Goal: Task Accomplishment & Management: Manage account settings

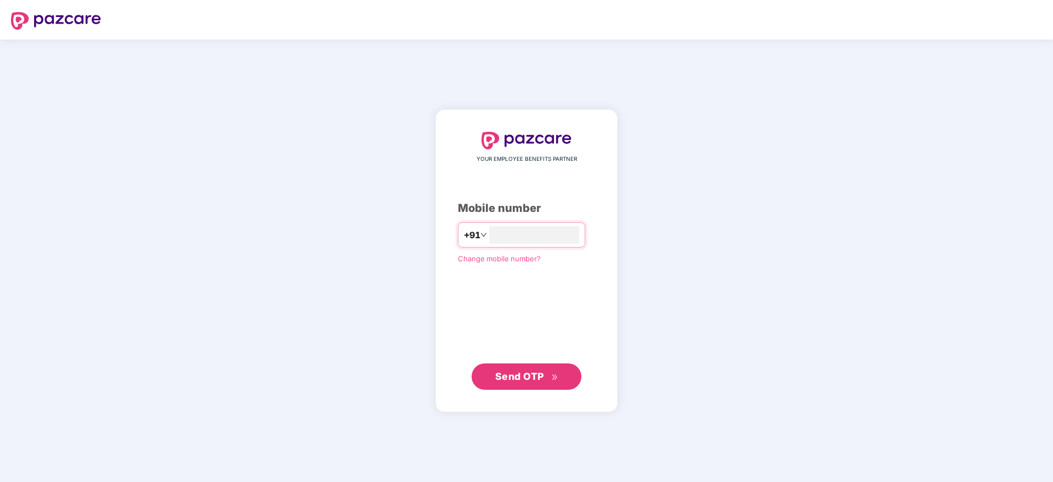
type input "**********"
click at [517, 372] on span "Send OTP" at bounding box center [519, 376] width 49 height 12
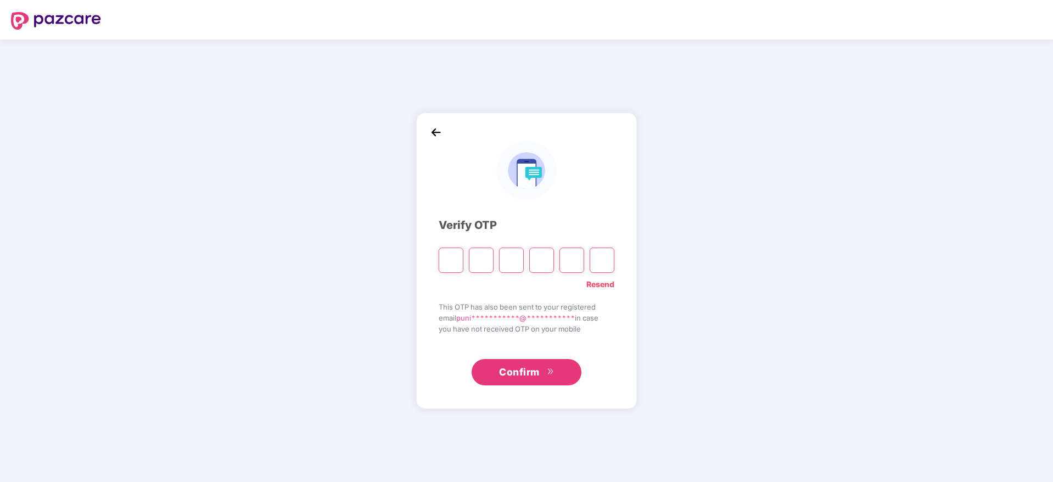
type input "*"
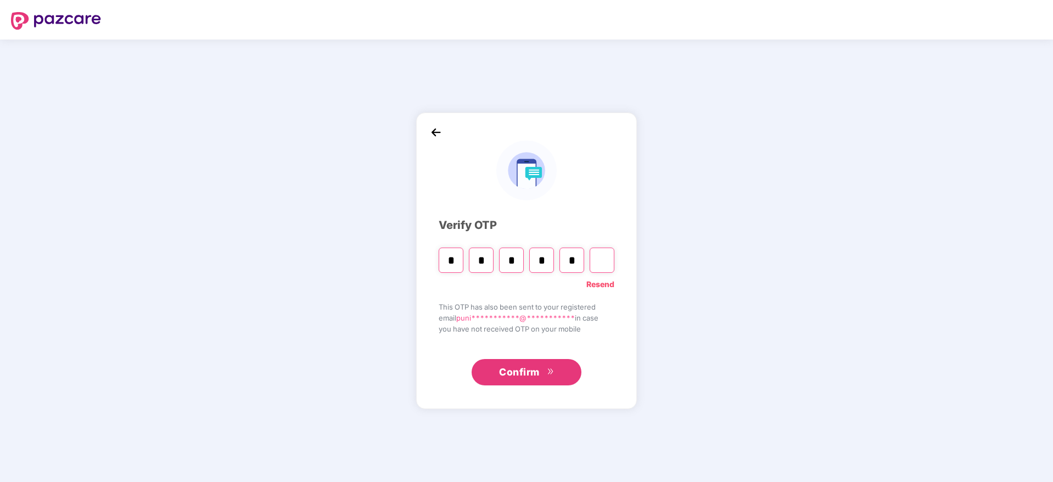
type input "*"
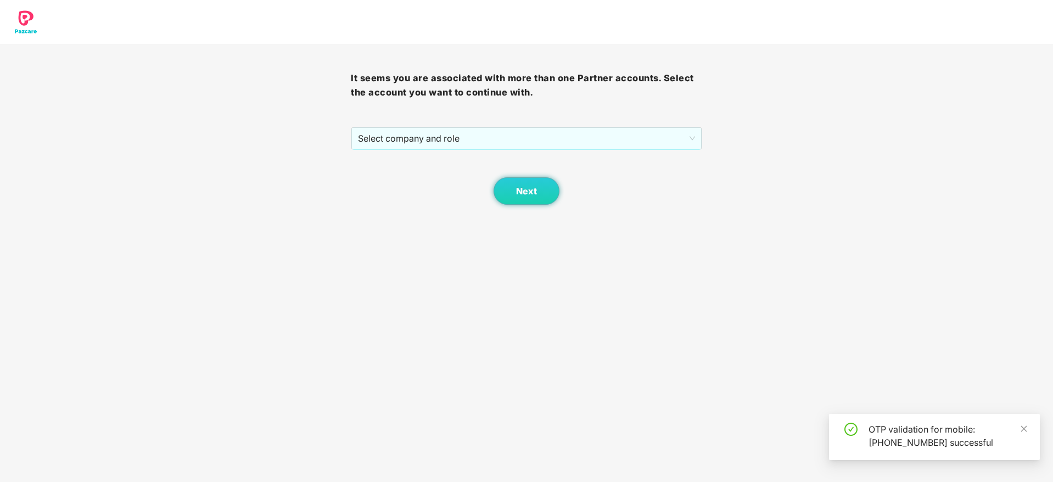
click at [502, 120] on div "It seems you are associated with more than one Partner accounts. Select the acc…" at bounding box center [526, 124] width 351 height 161
click at [506, 132] on span "Select company and role" at bounding box center [526, 138] width 337 height 21
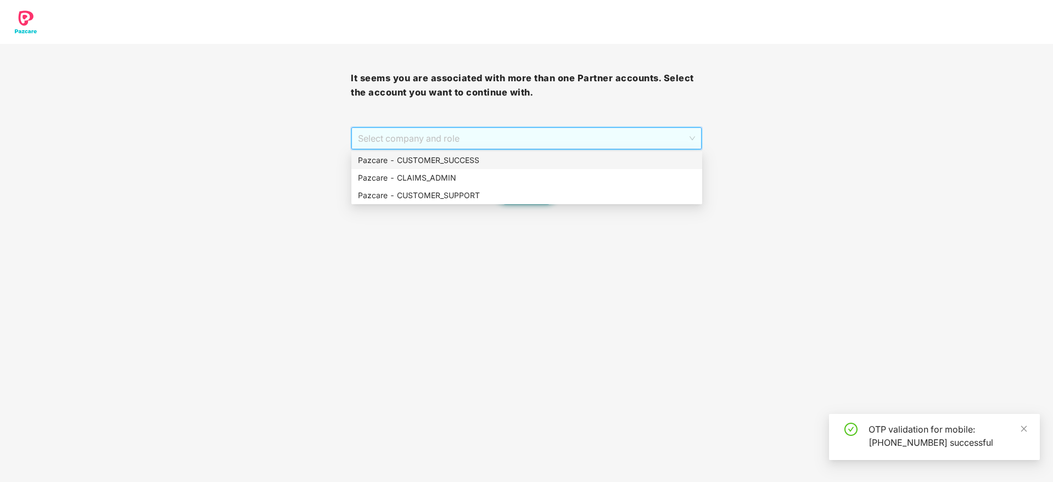
click at [505, 155] on div "Pazcare - CUSTOMER_SUCCESS" at bounding box center [527, 160] width 338 height 12
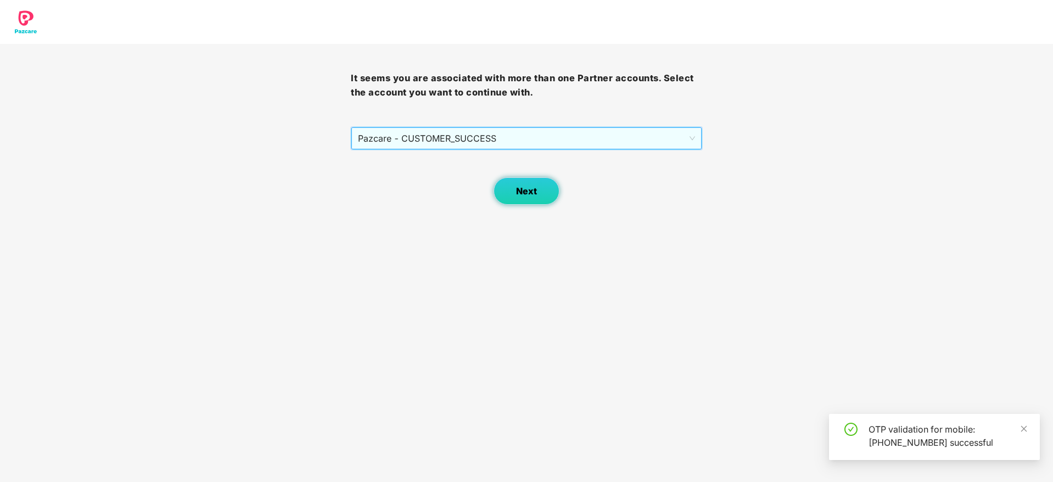
click at [496, 188] on button "Next" at bounding box center [527, 190] width 66 height 27
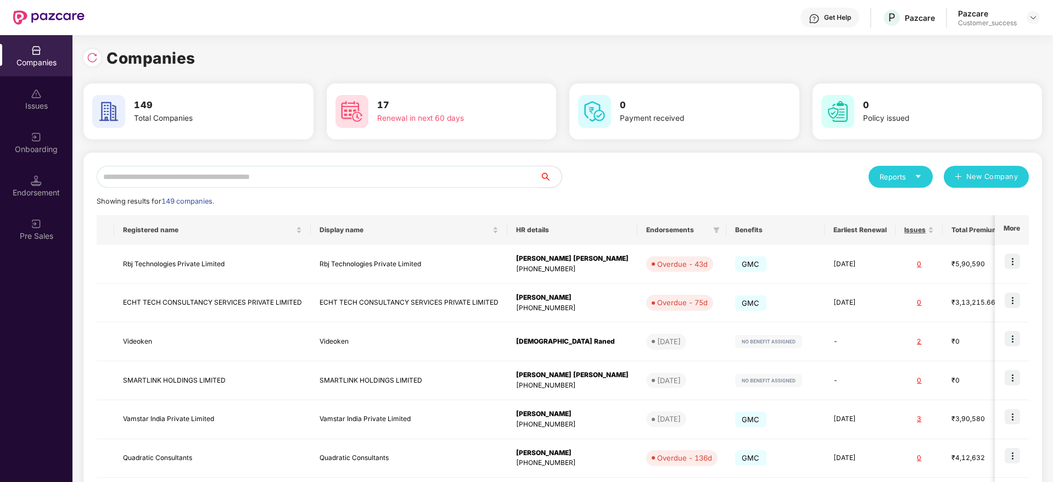
click at [325, 167] on input "text" at bounding box center [318, 177] width 443 height 22
paste input "**********"
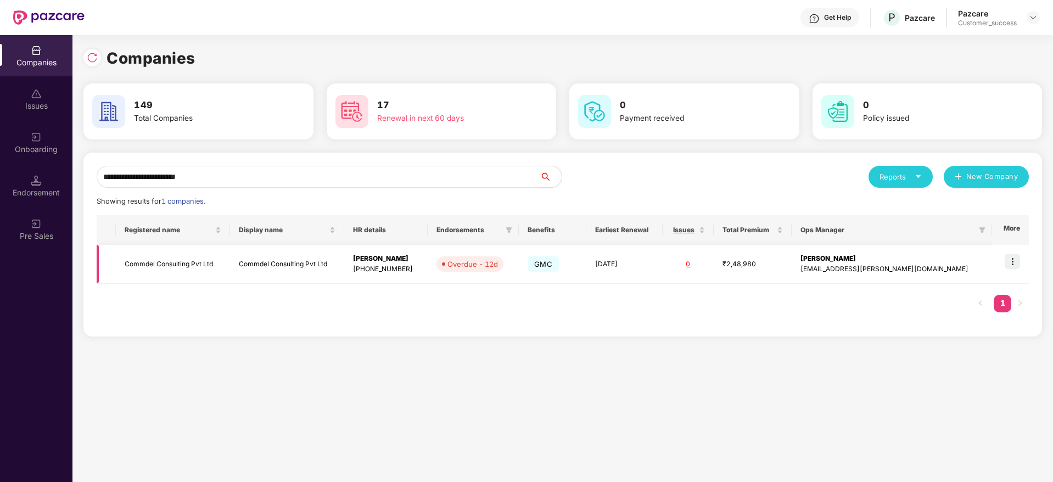
type input "**********"
click at [344, 275] on td "Commdel Consulting Pvt Ltd" at bounding box center [287, 264] width 114 height 39
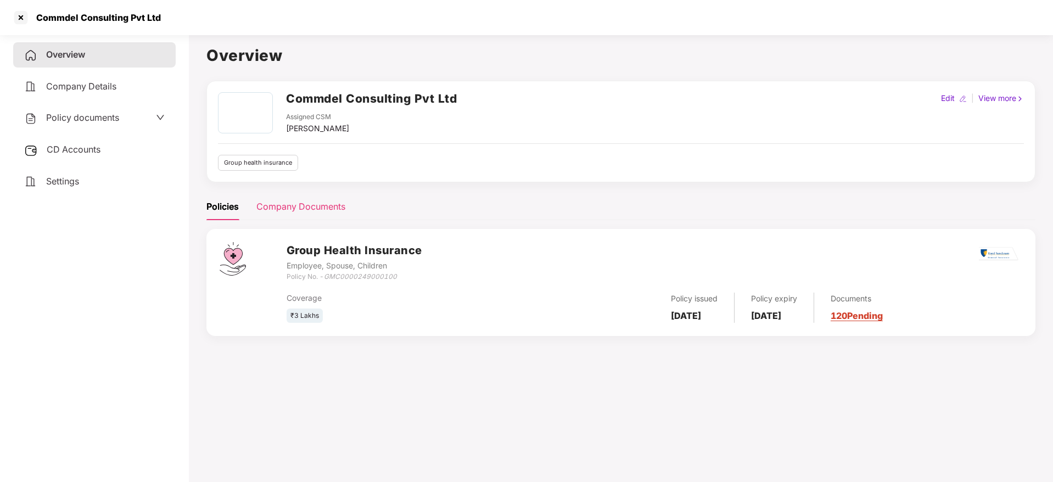
click at [333, 216] on div "Company Documents" at bounding box center [300, 206] width 89 height 27
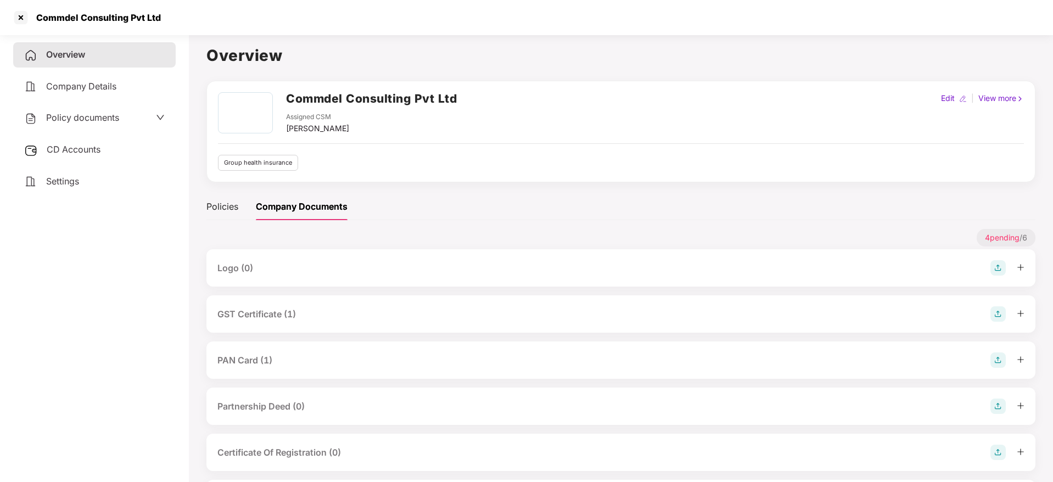
click at [292, 318] on div "GST Certificate (1)" at bounding box center [256, 314] width 79 height 14
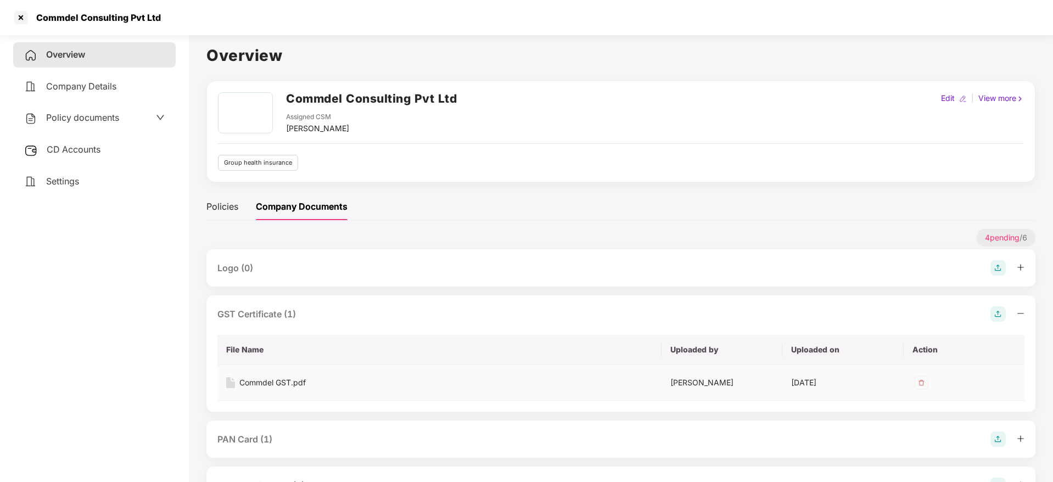
click at [297, 384] on div "Commdel GST.pdf" at bounding box center [272, 383] width 66 height 12
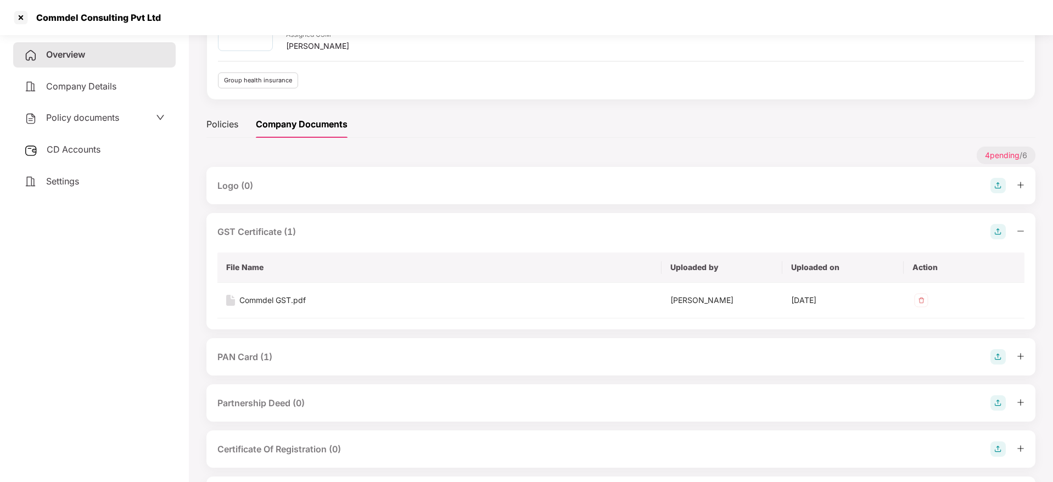
click at [273, 348] on div "PAN Card (1)" at bounding box center [620, 356] width 829 height 37
click at [278, 367] on div "PAN Card (1)" at bounding box center [620, 356] width 829 height 37
click at [276, 356] on div "PAN Card (1)" at bounding box center [620, 356] width 807 height 15
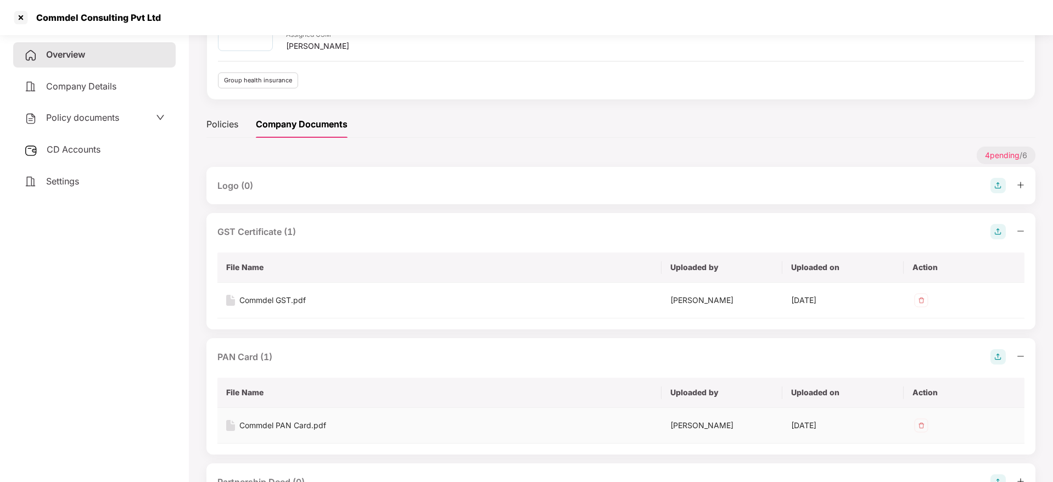
click at [297, 428] on div "Commdel PAN Card.pdf" at bounding box center [282, 426] width 87 height 12
click at [93, 10] on div "Commdel Consulting Pvt Ltd" at bounding box center [86, 18] width 149 height 18
copy div "Commdel Consulting Pvt Ltd"
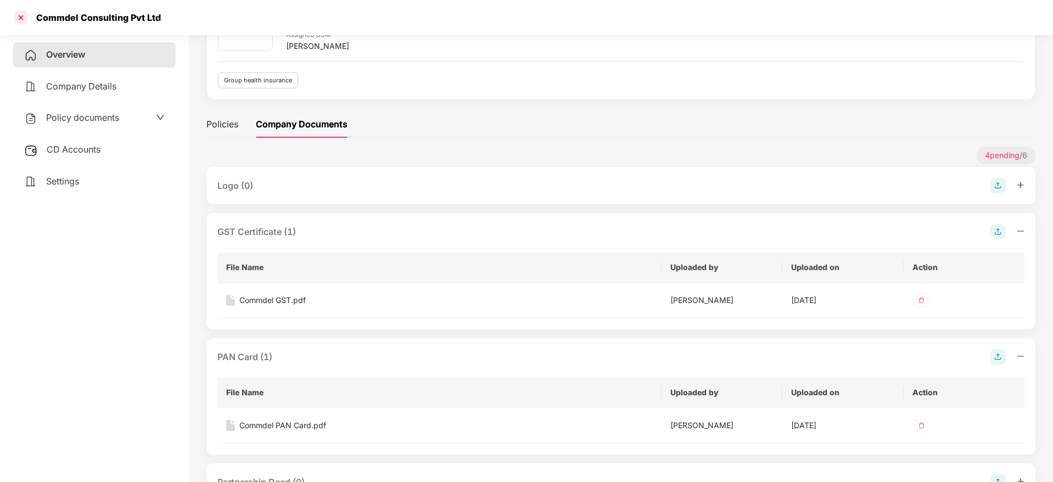
click at [16, 9] on div "Commdel Consulting Pvt Ltd" at bounding box center [526, 17] width 1053 height 35
click at [20, 12] on div at bounding box center [21, 18] width 18 height 18
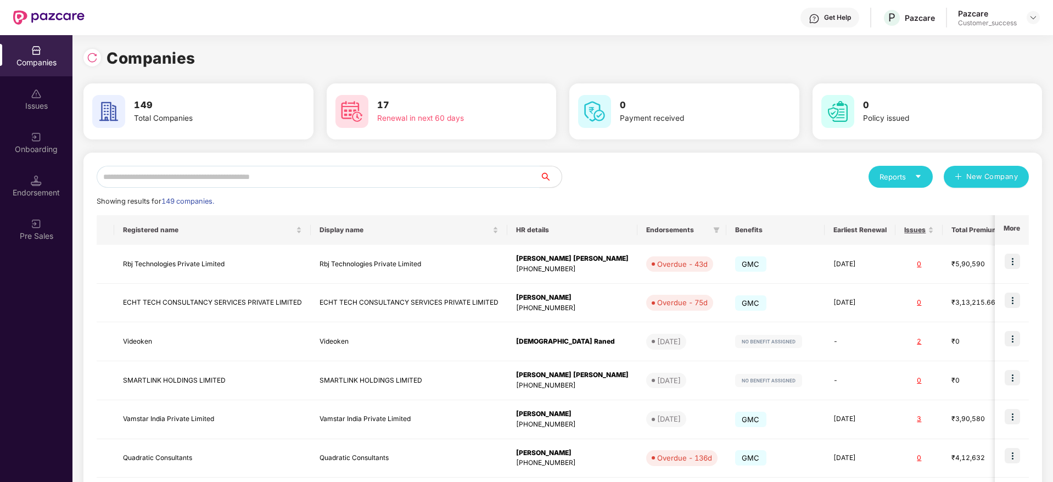
click at [394, 176] on input "text" at bounding box center [318, 177] width 443 height 22
paste input "**********"
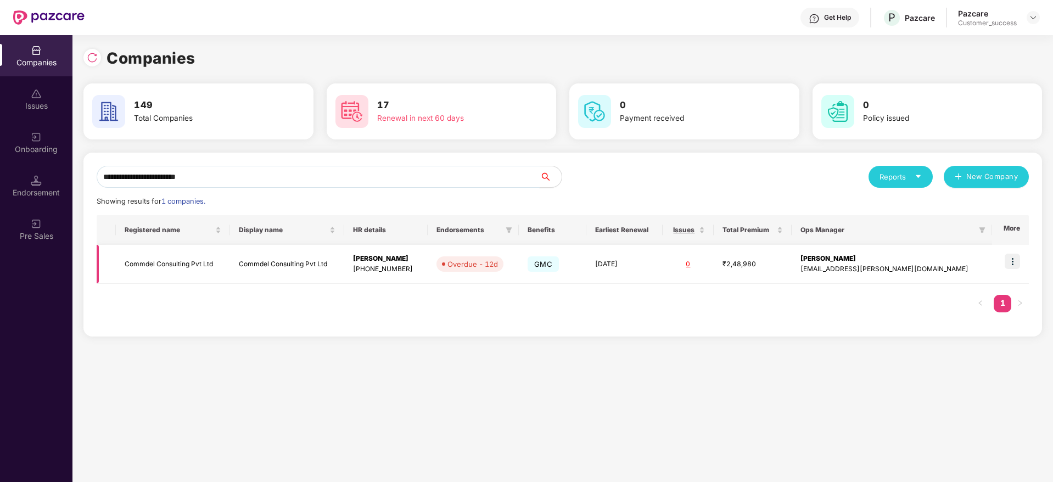
type input "**********"
click at [1011, 270] on td at bounding box center [1010, 264] width 37 height 39
click at [1014, 255] on img at bounding box center [1012, 261] width 15 height 15
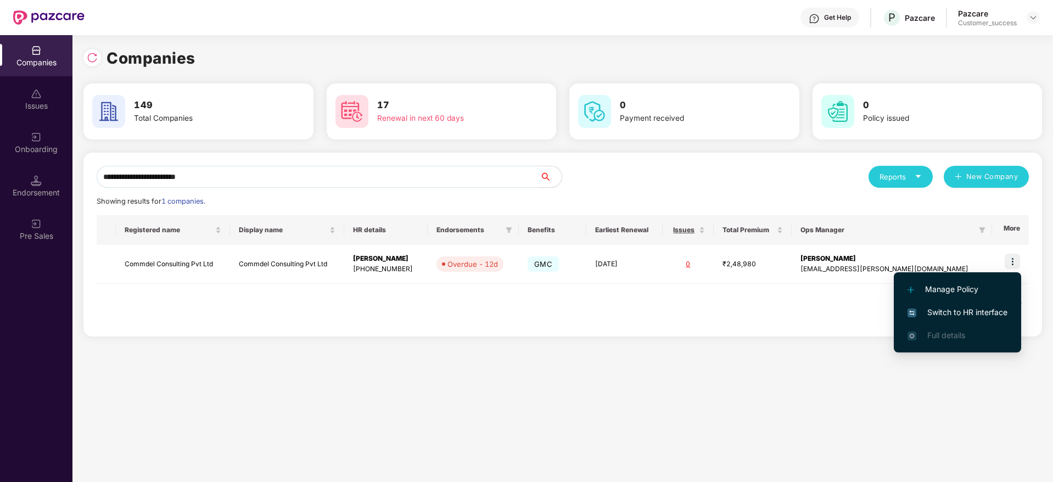
click at [1007, 313] on span "Switch to HR interface" at bounding box center [958, 312] width 100 height 12
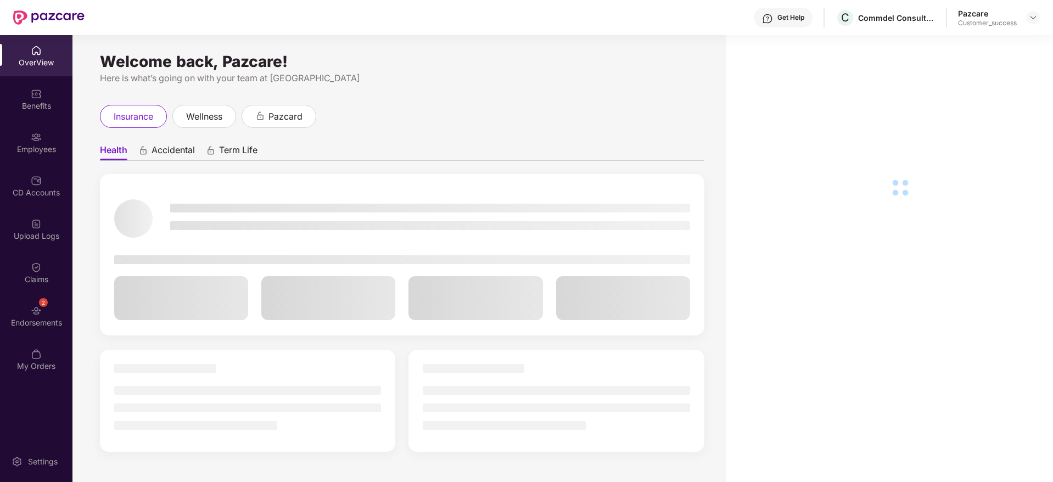
click at [15, 155] on div "Employees" at bounding box center [36, 142] width 72 height 41
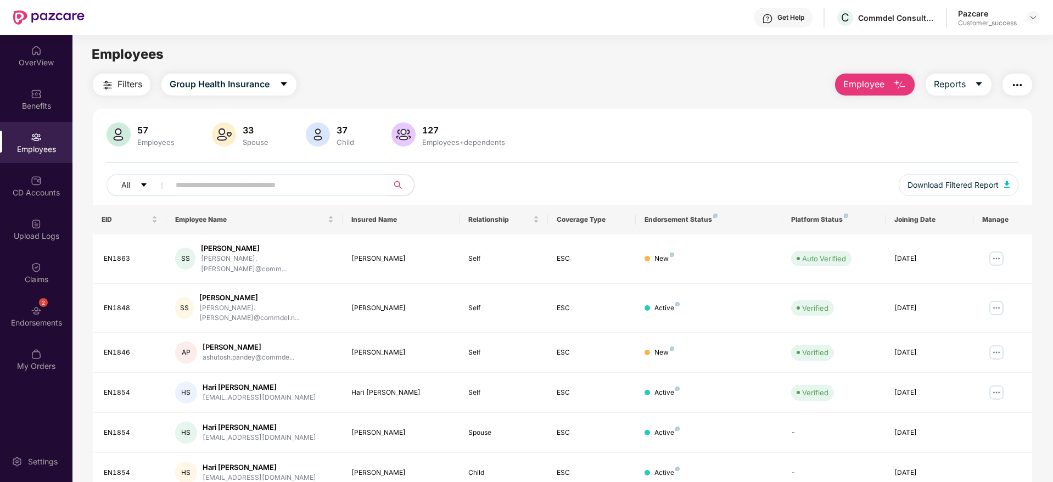
click at [887, 77] on button "Employee" at bounding box center [875, 85] width 80 height 22
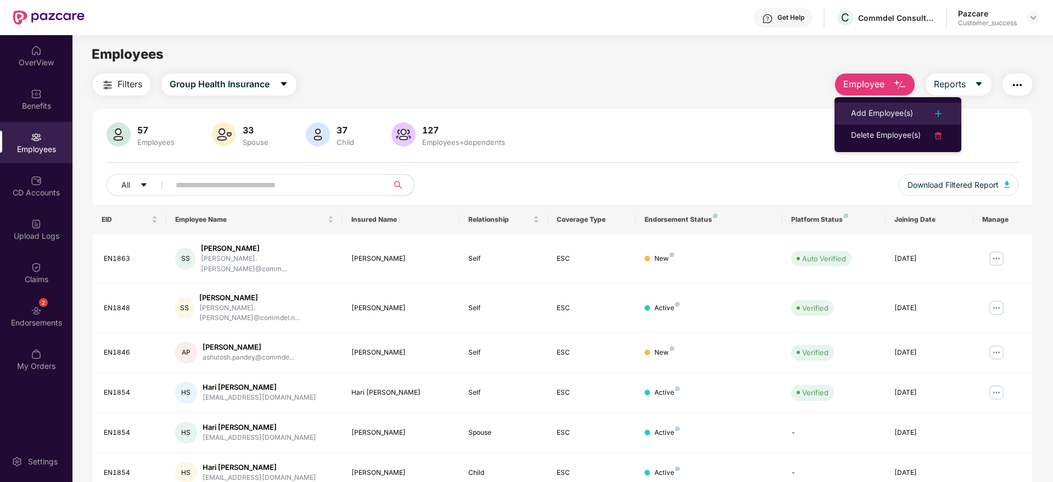
click at [870, 109] on div "Add Employee(s)" at bounding box center [882, 113] width 62 height 13
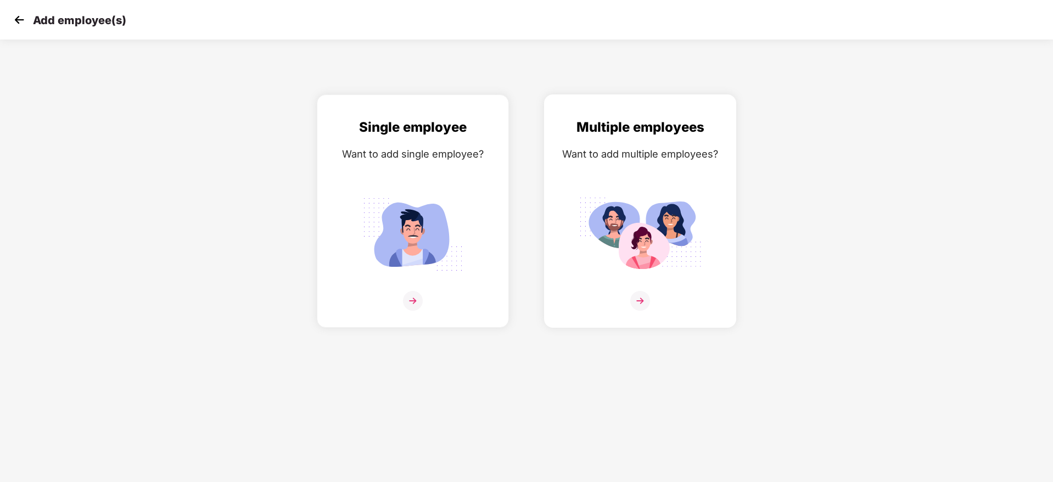
click at [670, 192] on img at bounding box center [640, 235] width 123 height 86
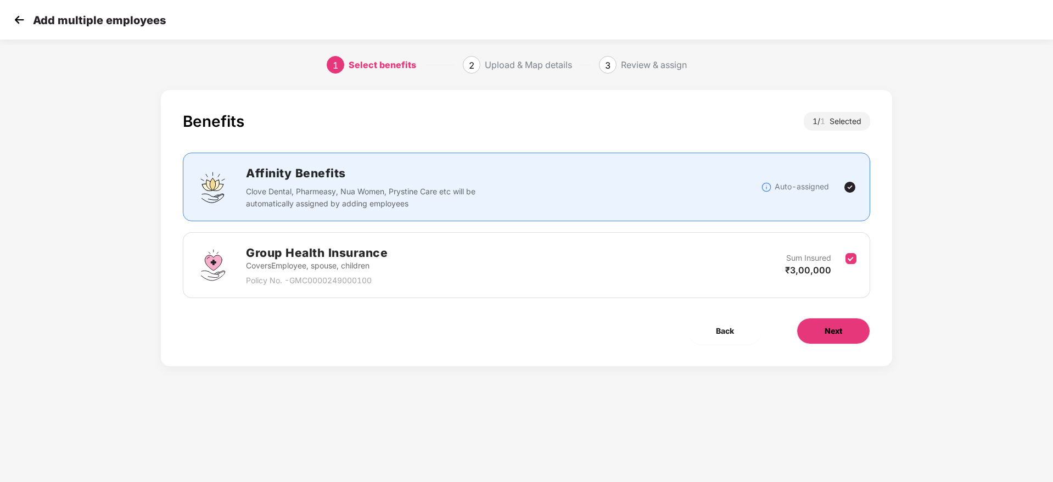
click at [836, 338] on button "Next" at bounding box center [834, 331] width 74 height 26
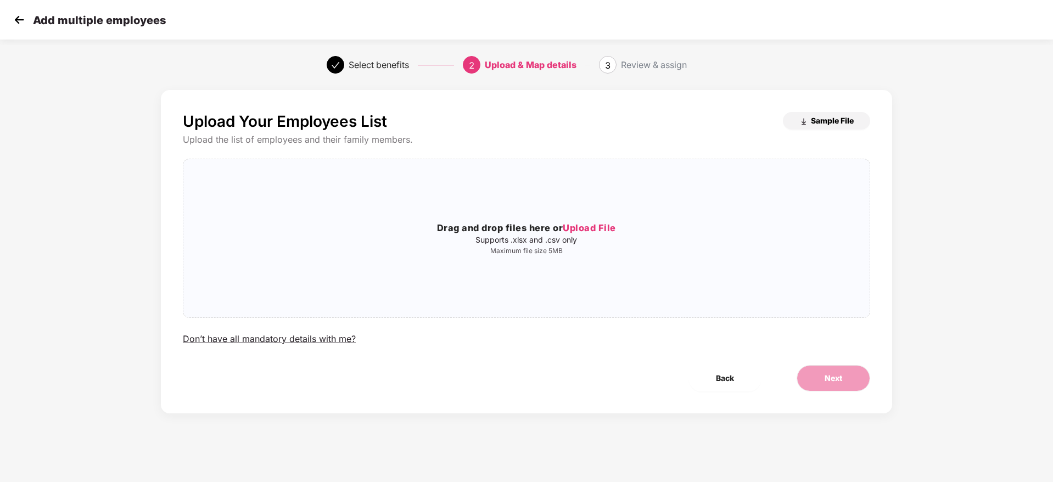
click at [837, 122] on span "Sample File" at bounding box center [832, 120] width 43 height 10
click at [18, 24] on img at bounding box center [19, 20] width 16 height 16
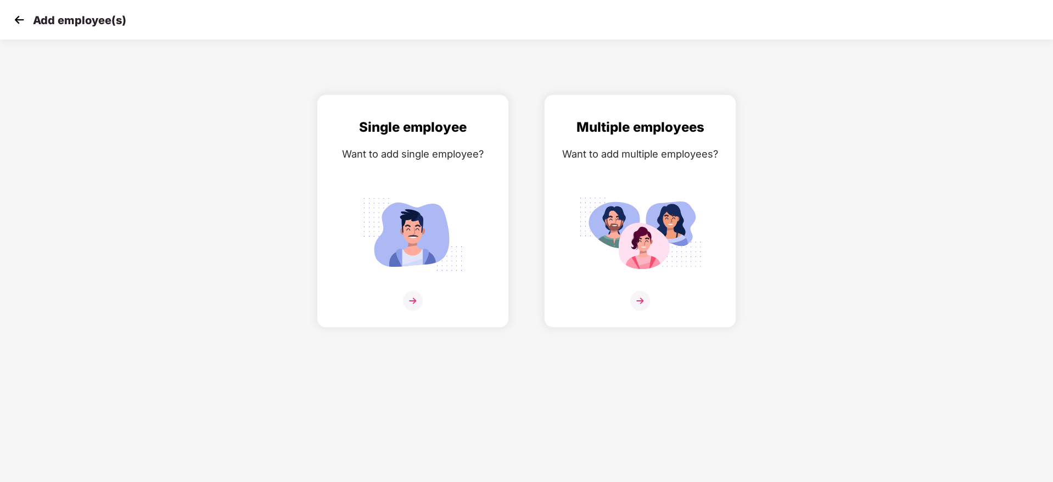
click at [18, 24] on img at bounding box center [19, 20] width 16 height 16
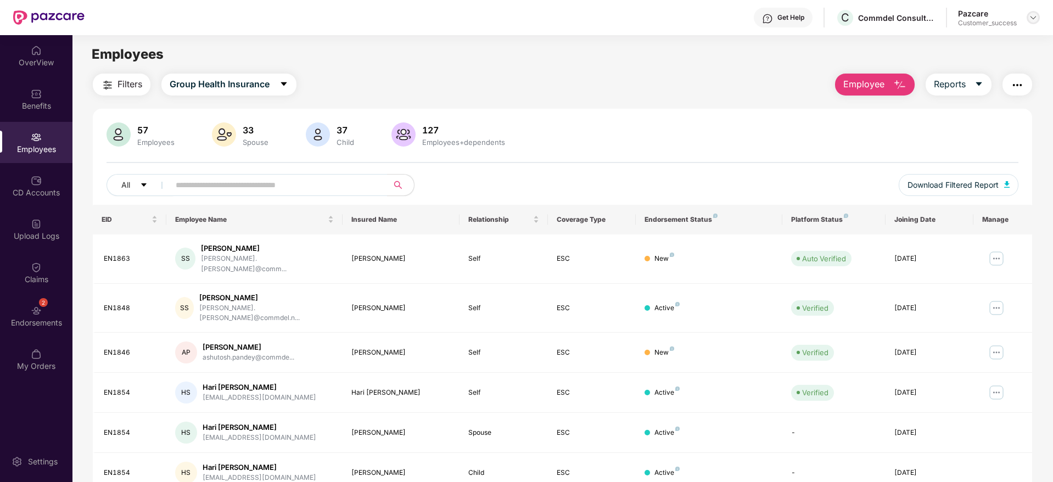
click at [1034, 16] on img at bounding box center [1033, 17] width 9 height 9
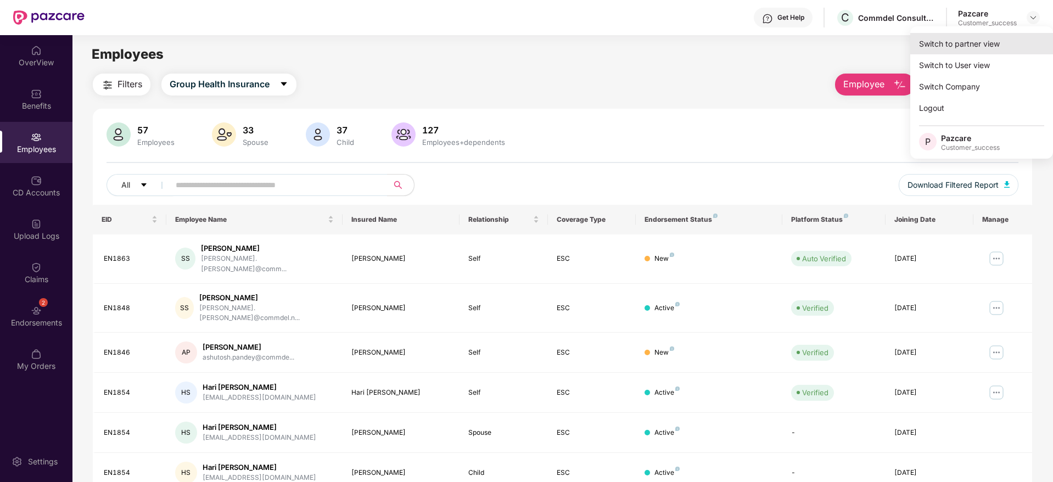
click at [1021, 42] on div "Switch to partner view" at bounding box center [981, 43] width 143 height 21
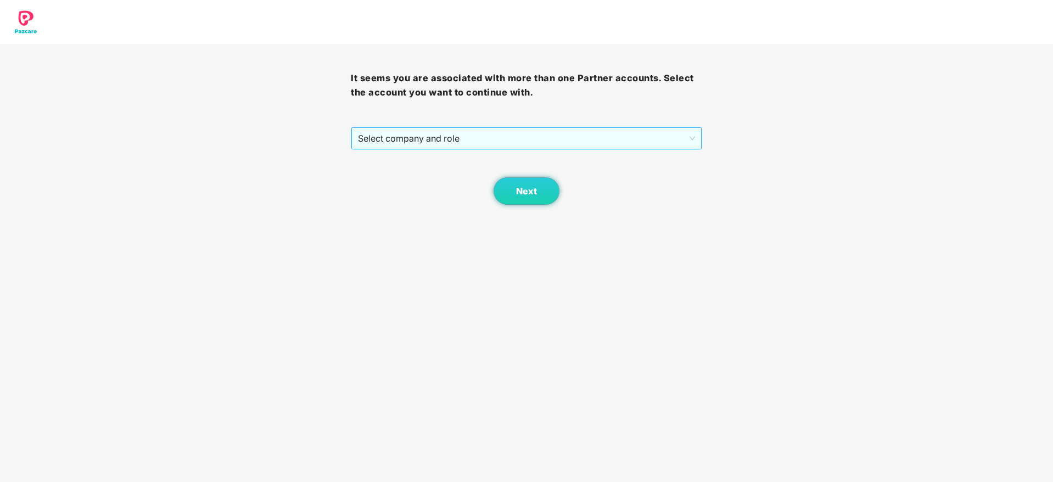
click at [484, 134] on span "Select company and role" at bounding box center [526, 138] width 337 height 21
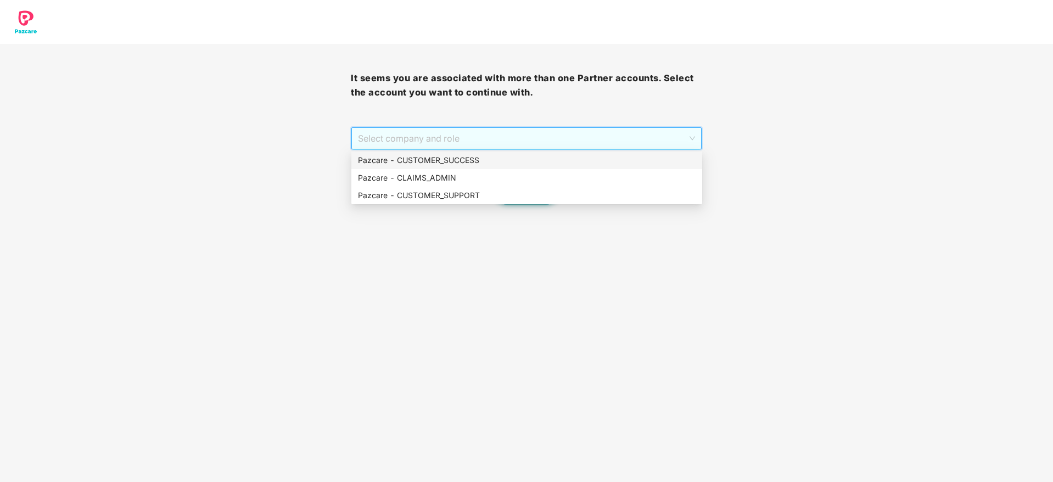
drag, startPoint x: 484, startPoint y: 152, endPoint x: 491, endPoint y: 173, distance: 22.6
click at [484, 152] on div "Pazcare - CUSTOMER_SUCCESS" at bounding box center [526, 161] width 351 height 18
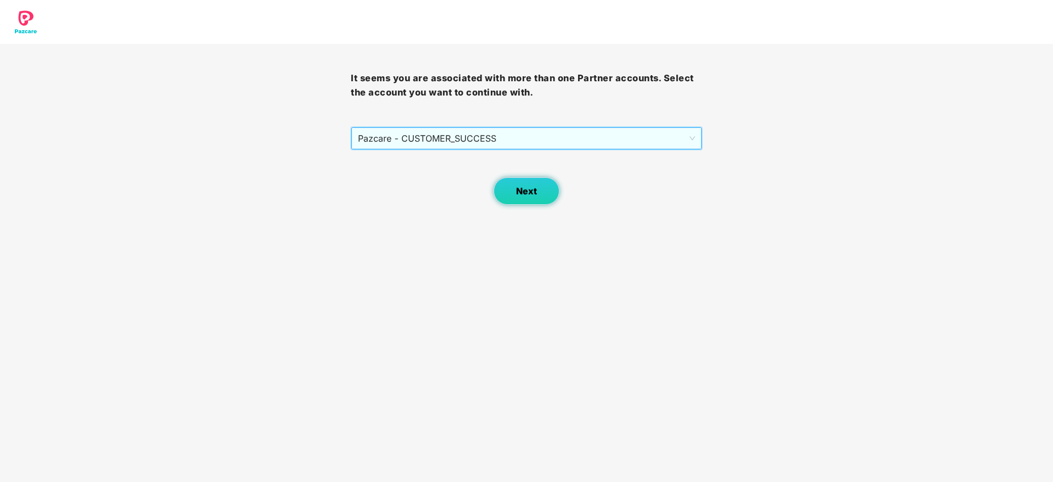
click at [510, 183] on button "Next" at bounding box center [527, 190] width 66 height 27
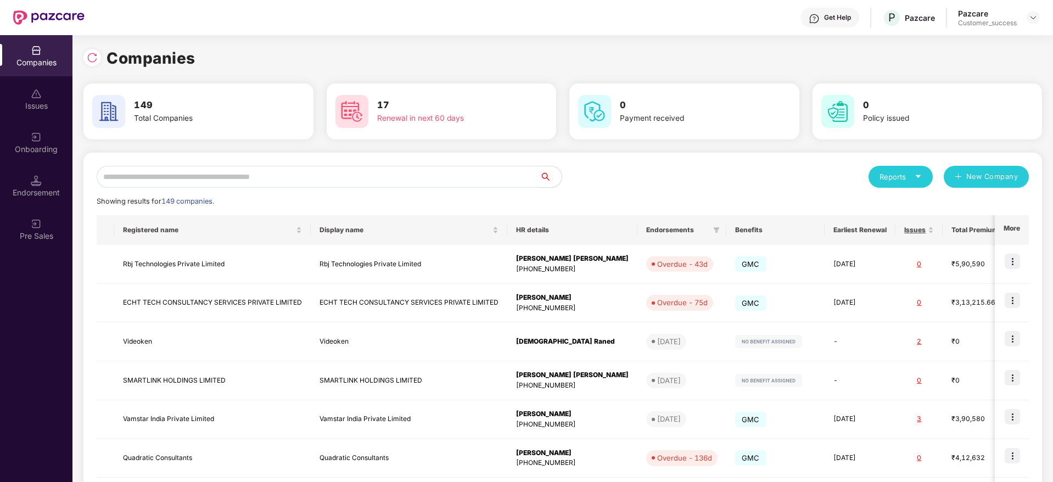
click at [438, 166] on input "text" at bounding box center [318, 177] width 443 height 22
click at [445, 178] on input "text" at bounding box center [318, 177] width 443 height 22
paste input "**********"
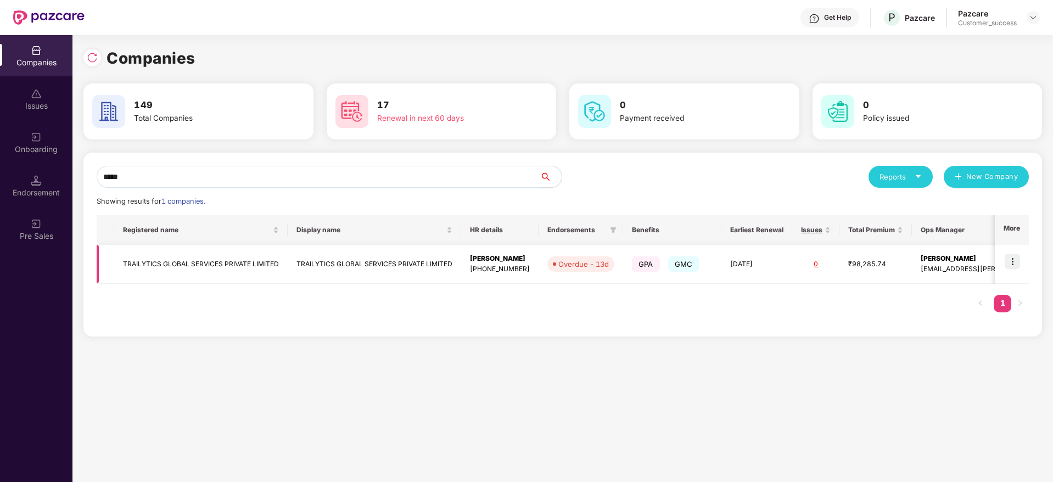
type input "*****"
copy tr "TRAILYTICS GLOBAL"
click at [493, 318] on div "Registered name Display name HR details Endorsements Benefits Earliest Renewal …" at bounding box center [563, 269] width 932 height 108
click at [326, 179] on input "*****" at bounding box center [318, 177] width 443 height 22
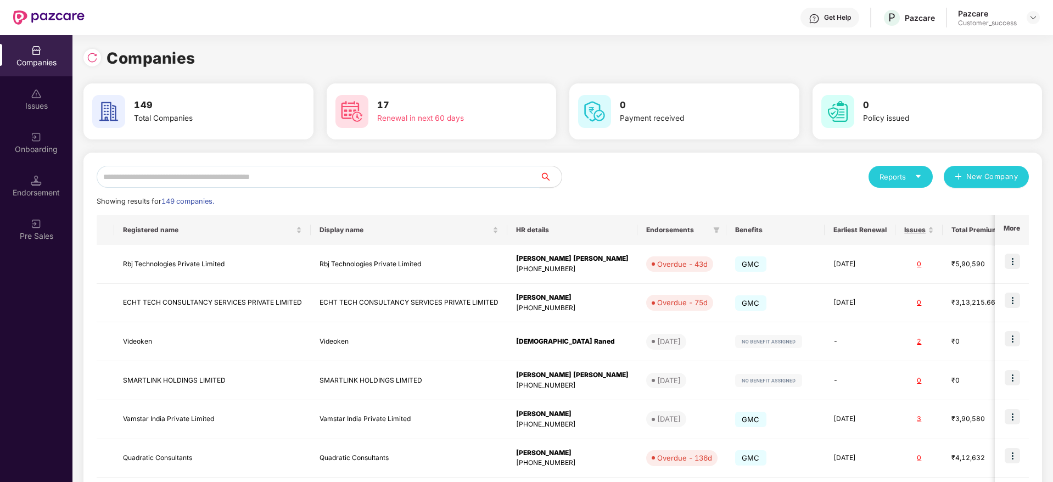
click at [354, 171] on input "text" at bounding box center [318, 177] width 443 height 22
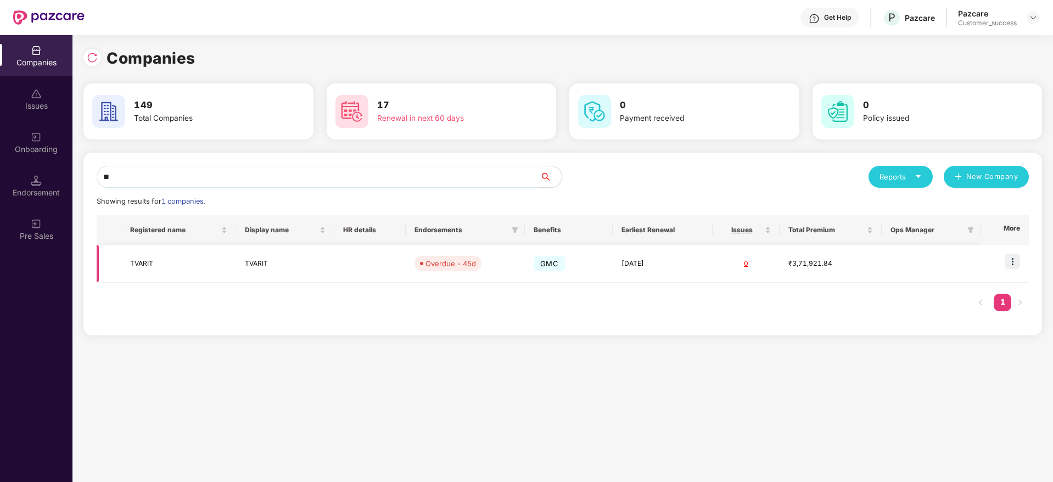
type input "**"
click at [353, 265] on td at bounding box center [369, 264] width 71 height 38
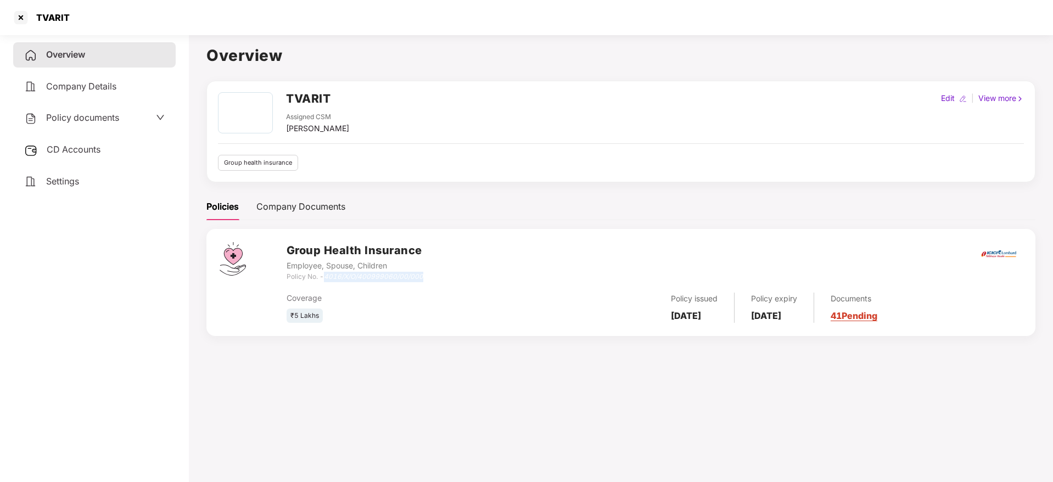
drag, startPoint x: 438, startPoint y: 279, endPoint x: 327, endPoint y: 278, distance: 110.4
click at [327, 278] on div "Group Health Insurance Employee, Spouse, Children Policy No. - 4016/X/O/4009990…" at bounding box center [655, 262] width 736 height 40
copy icon "4016/X/O/400999060/00/000"
click at [18, 7] on div "TVARIT" at bounding box center [526, 17] width 1053 height 35
click at [22, 19] on div at bounding box center [21, 18] width 18 height 18
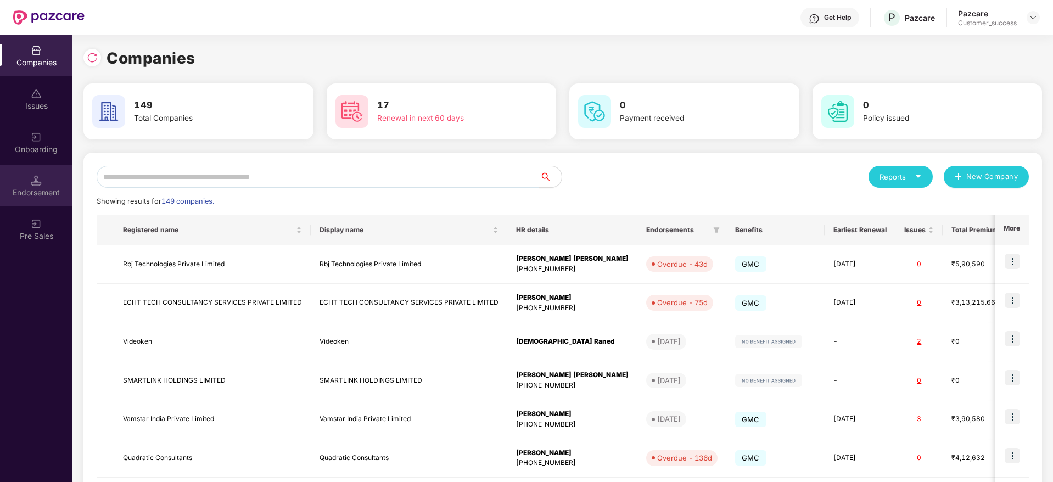
click at [52, 192] on div "Endorsement" at bounding box center [36, 192] width 72 height 11
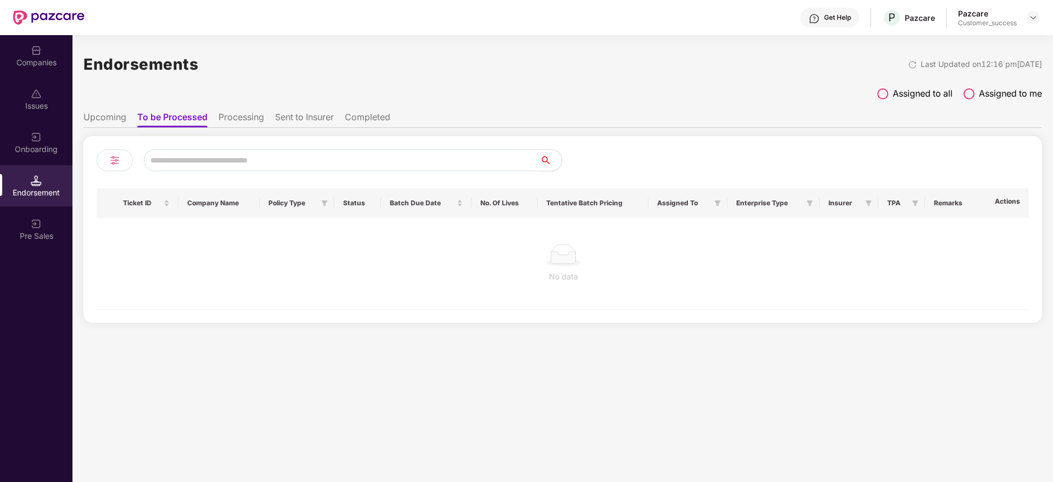
click at [233, 124] on li "Processing" at bounding box center [242, 119] width 46 height 16
click at [305, 122] on li "Sent to Insurer" at bounding box center [304, 119] width 59 height 16
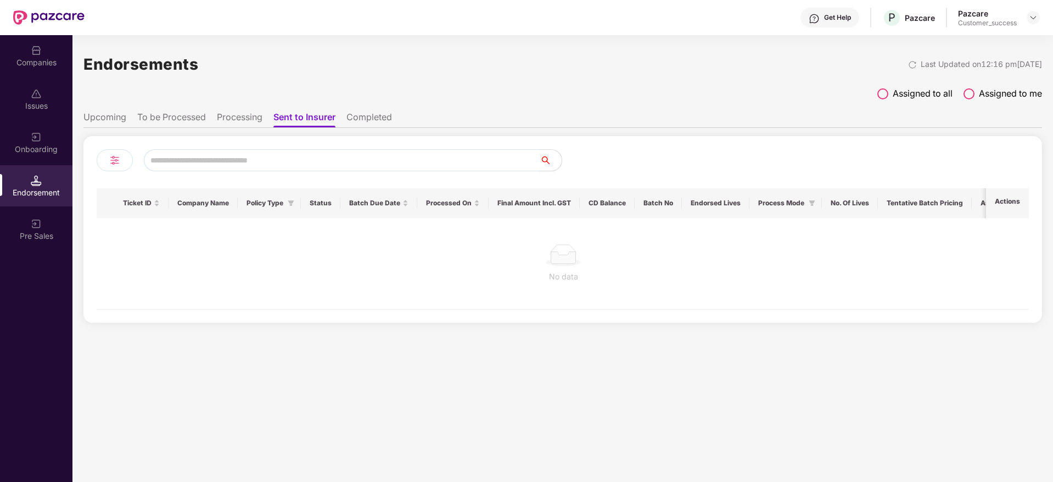
click at [372, 122] on li "Completed" at bounding box center [369, 119] width 46 height 16
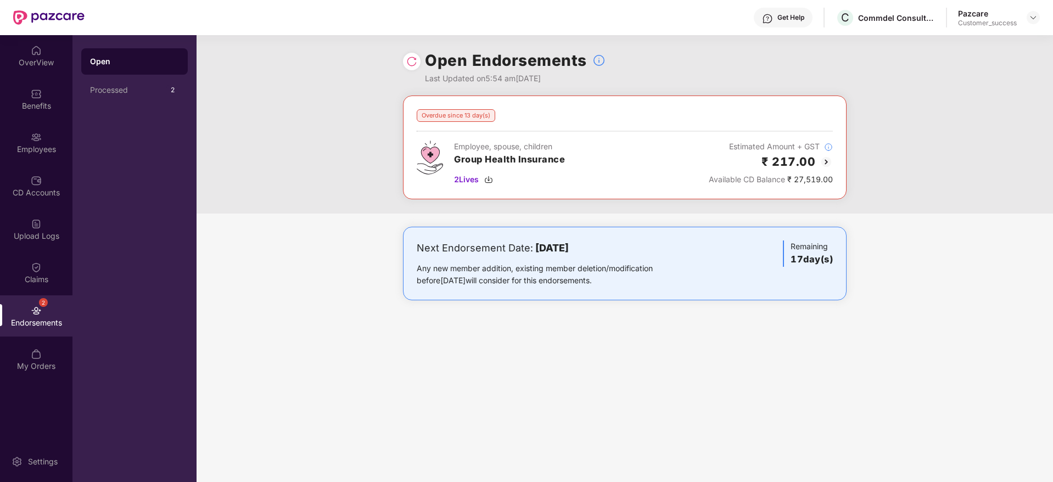
drag, startPoint x: 1037, startPoint y: 14, endPoint x: 1026, endPoint y: 39, distance: 27.5
click at [1037, 14] on img at bounding box center [1033, 17] width 9 height 9
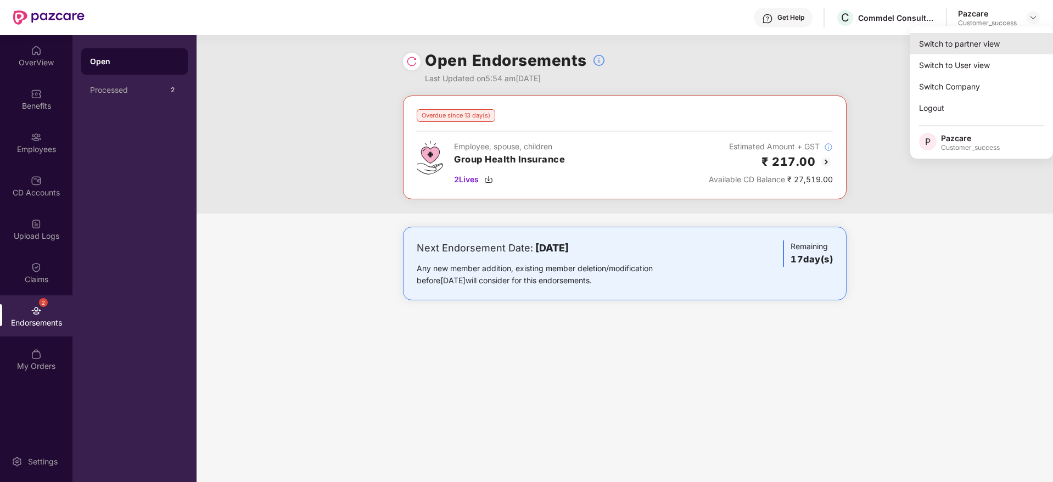
click at [1014, 47] on div "Switch to partner view" at bounding box center [981, 43] width 143 height 21
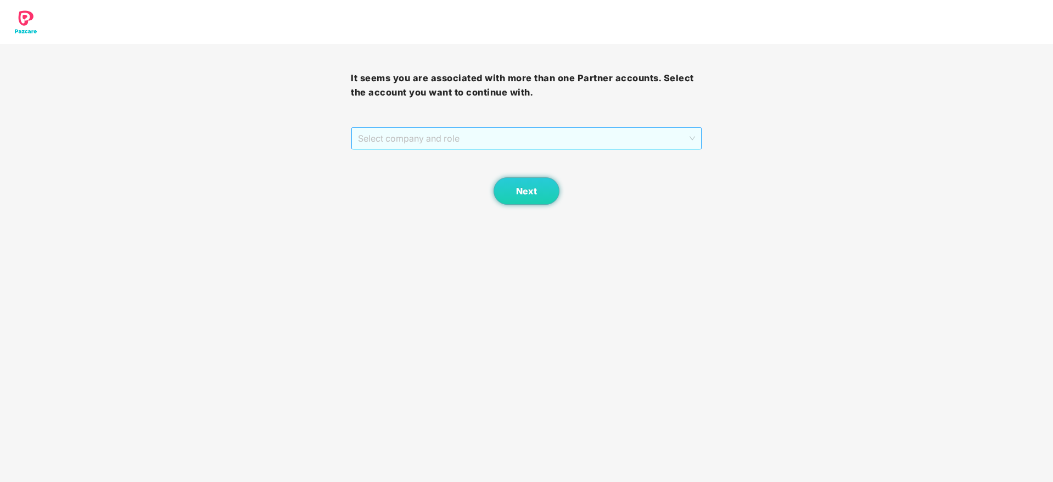
click at [588, 137] on span "Select company and role" at bounding box center [526, 138] width 337 height 21
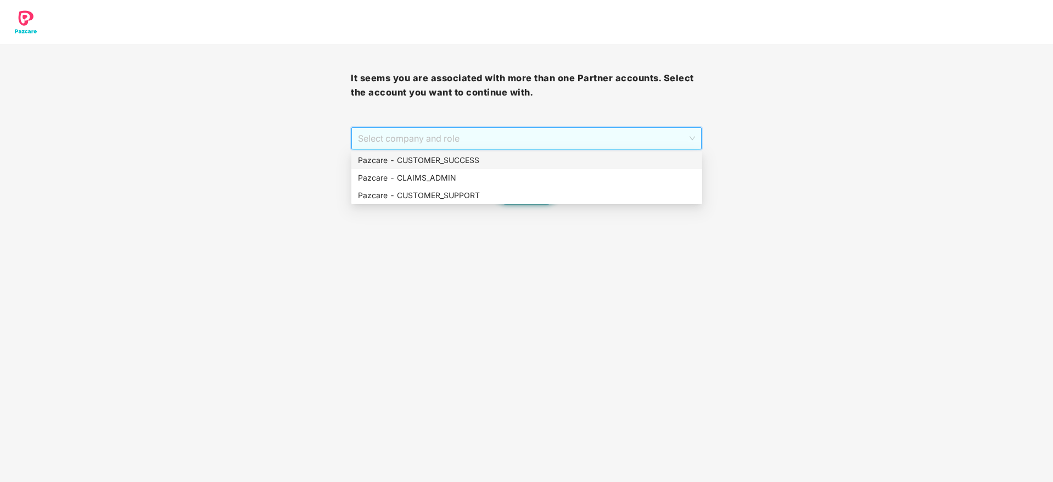
click at [573, 169] on div "Pazcare - CLAIMS_ADMIN" at bounding box center [526, 178] width 351 height 18
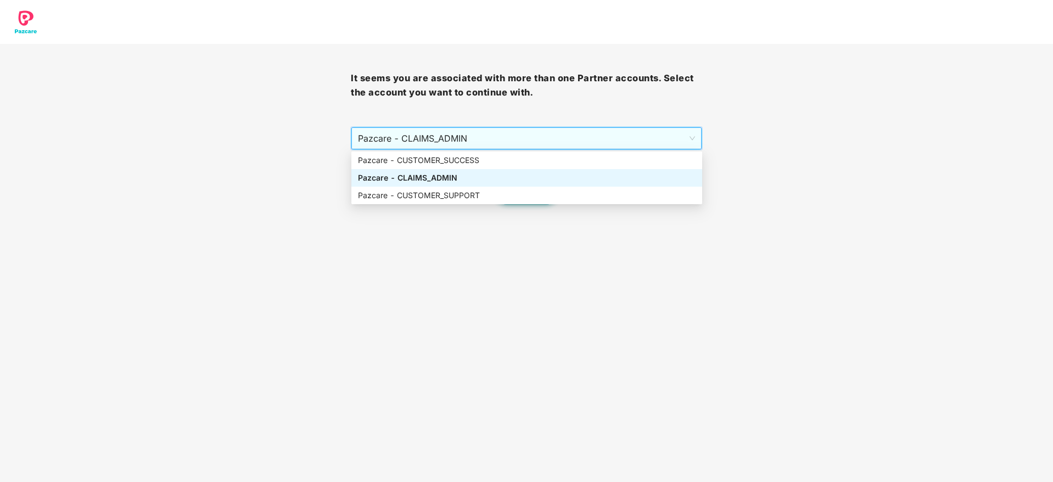
click at [573, 169] on div "Next" at bounding box center [526, 177] width 351 height 55
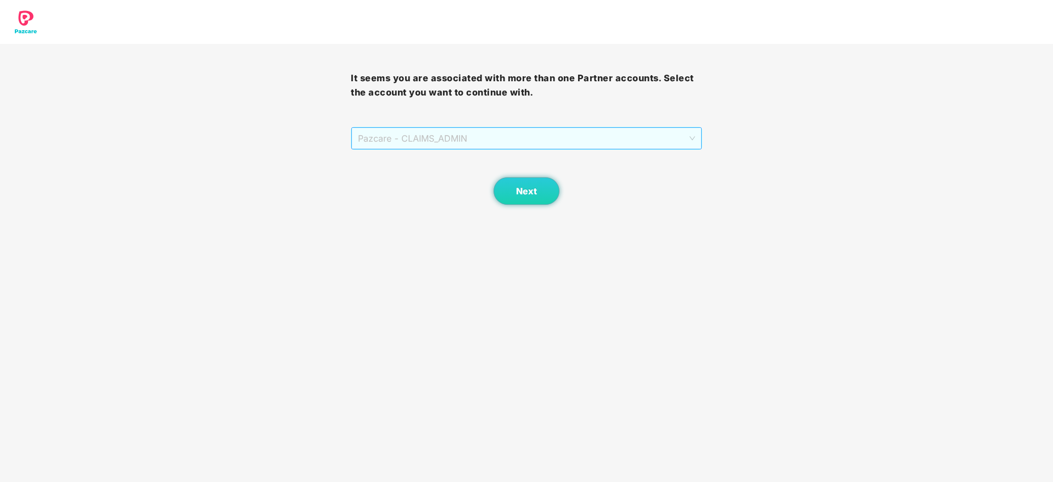
click at [544, 148] on span "Pazcare - CLAIMS_ADMIN" at bounding box center [526, 138] width 337 height 21
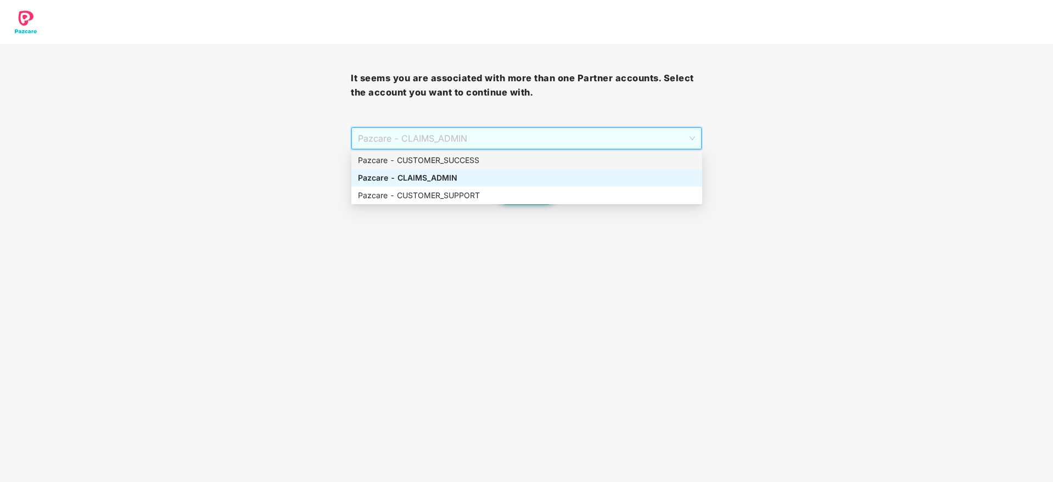
click at [531, 159] on div "Pazcare - CUSTOMER_SUCCESS" at bounding box center [527, 160] width 338 height 12
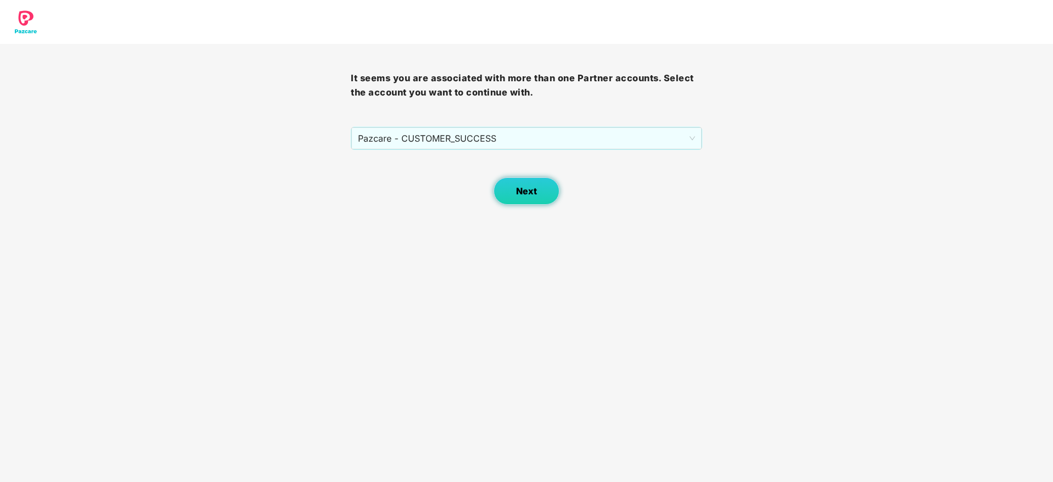
click at [525, 196] on span "Next" at bounding box center [526, 191] width 21 height 10
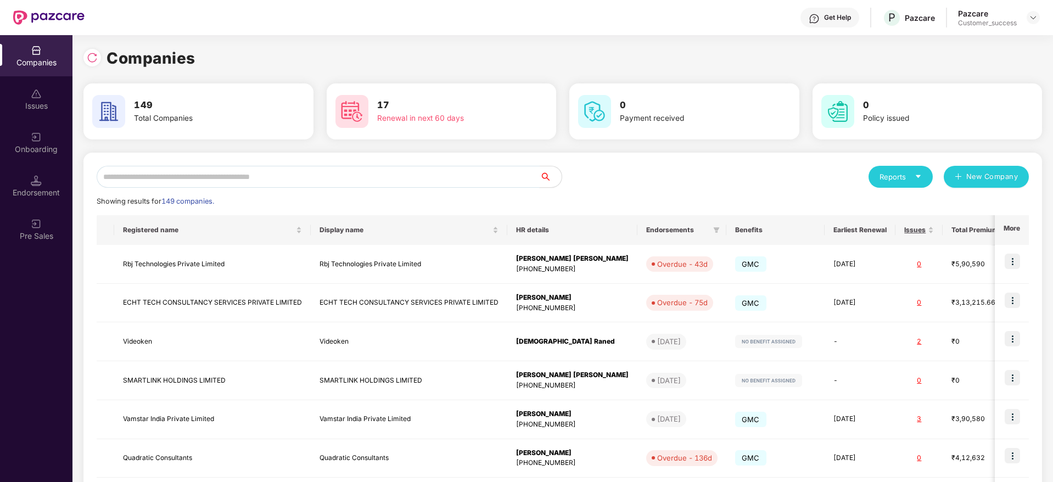
click at [450, 169] on input "text" at bounding box center [318, 177] width 443 height 22
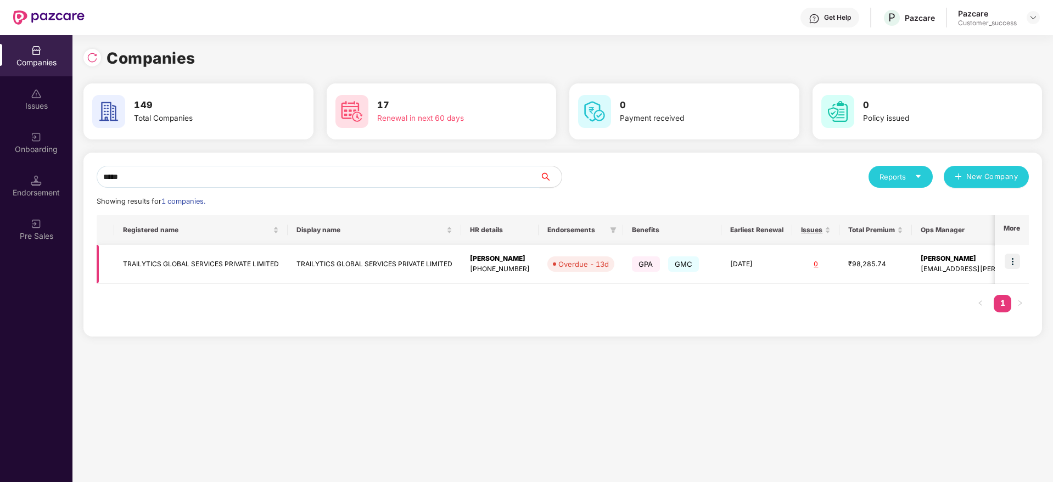
type input "*****"
click at [1013, 257] on img at bounding box center [1012, 261] width 15 height 15
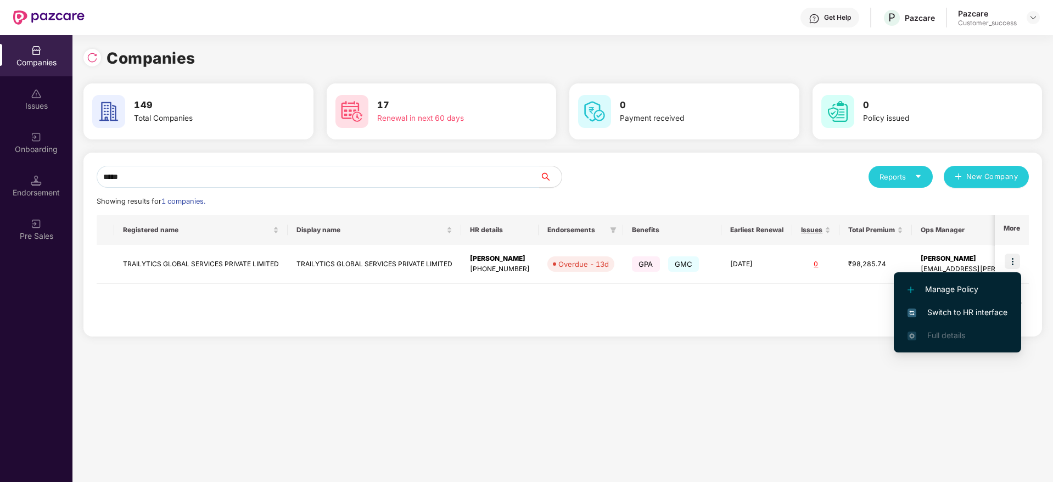
click at [972, 306] on span "Switch to HR interface" at bounding box center [958, 312] width 100 height 12
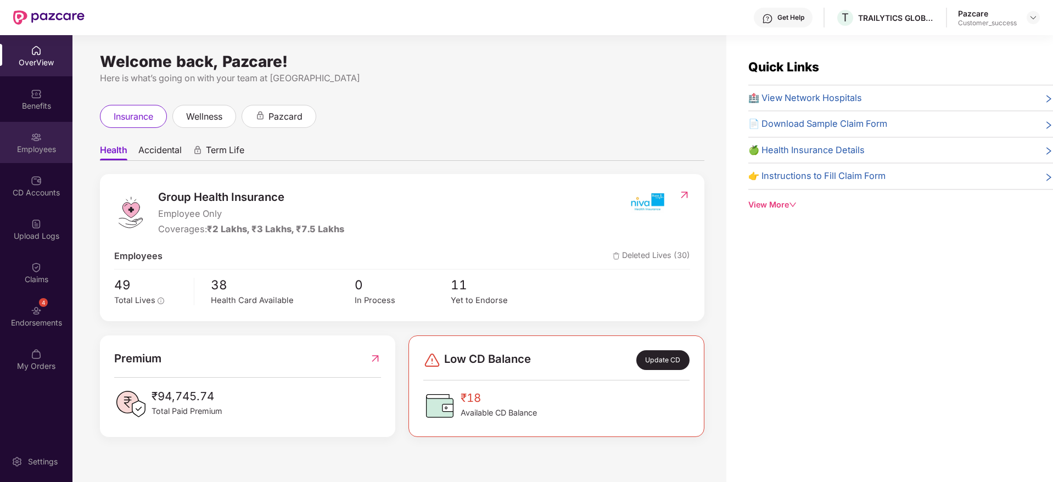
click at [36, 152] on div "Employees" at bounding box center [36, 149] width 72 height 11
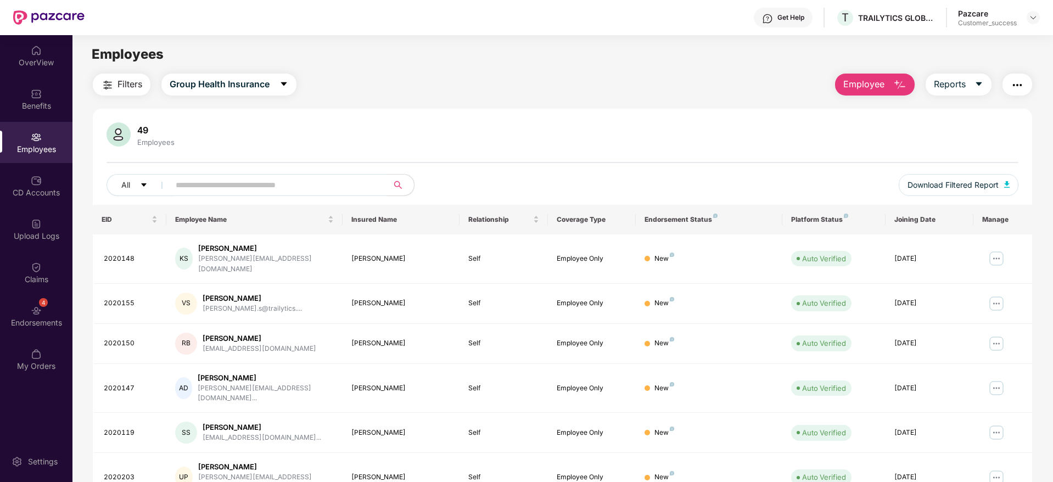
click at [120, 82] on span "Filters" at bounding box center [130, 84] width 25 height 14
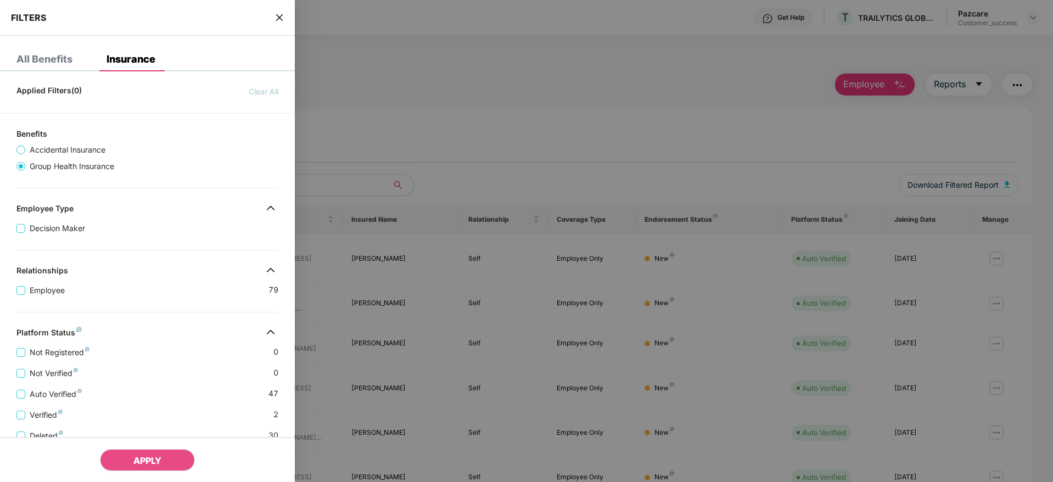
scroll to position [188, 0]
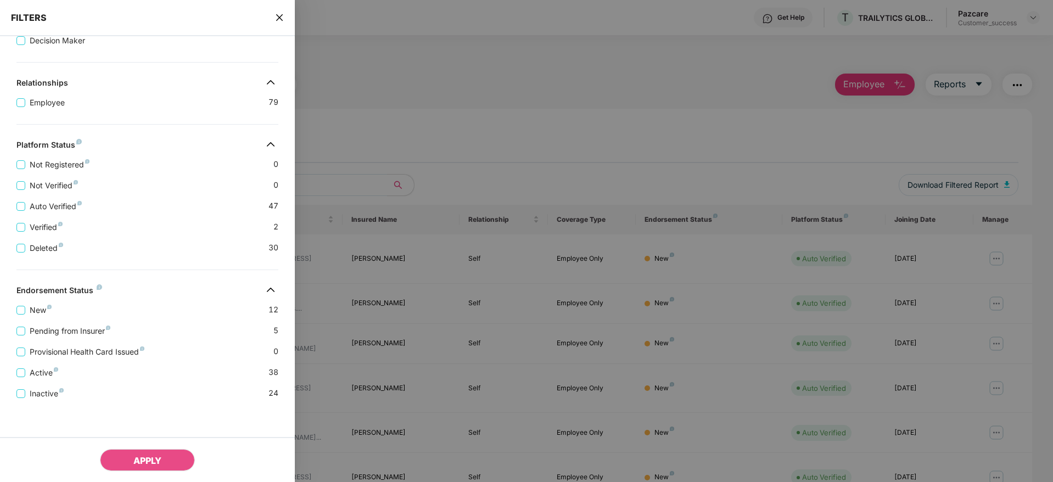
click at [271, 15] on div "FILTERS" at bounding box center [147, 18] width 295 height 36
click at [280, 19] on icon "close" at bounding box center [279, 17] width 9 height 9
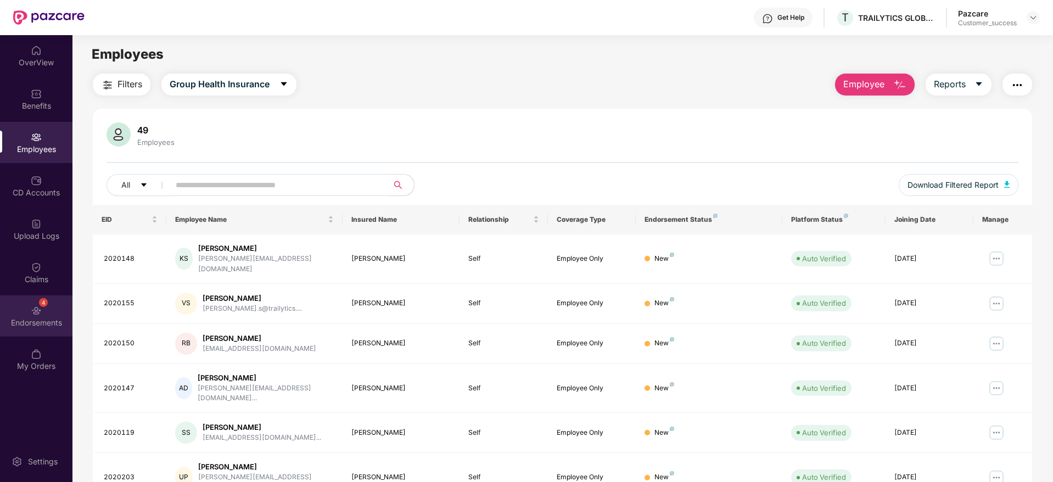
click at [34, 329] on div "4 Endorsements" at bounding box center [36, 315] width 72 height 41
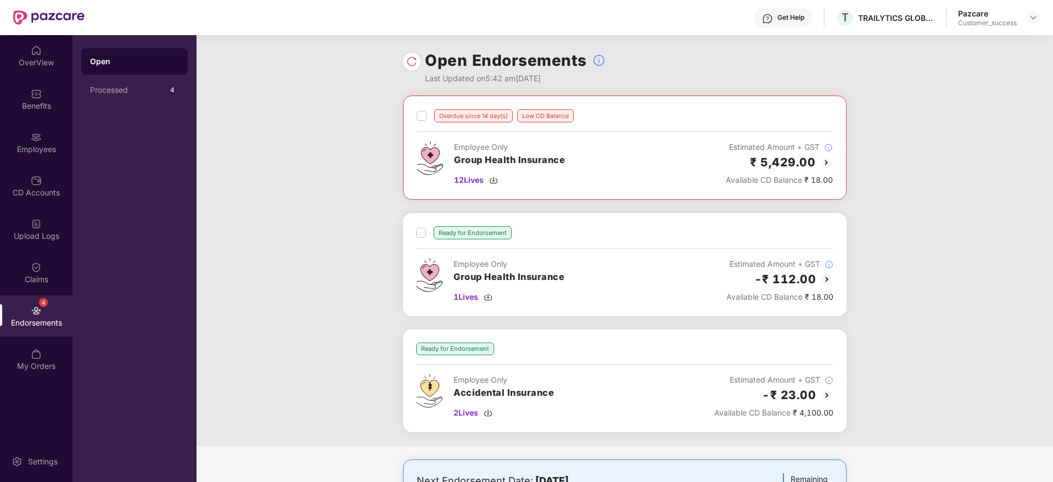
click at [829, 163] on img at bounding box center [826, 162] width 13 height 13
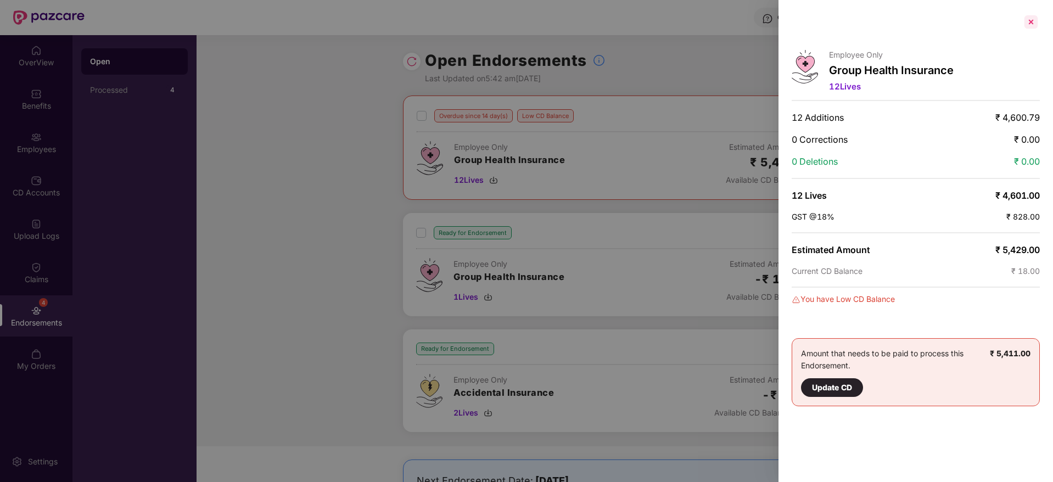
click at [1031, 20] on div at bounding box center [1031, 22] width 18 height 18
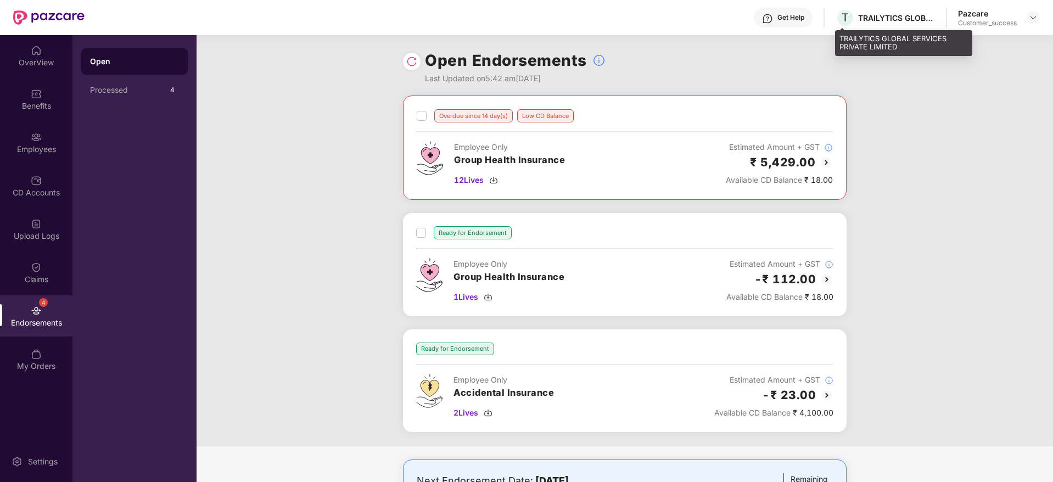
click at [925, 19] on div "TRAILYTICS GLOBAL SERVICES PRIVATE LIMITED" at bounding box center [896, 18] width 77 height 10
copy div "TRAILYTICS GLOBAL SERVICES PRIVATE LIMITED"
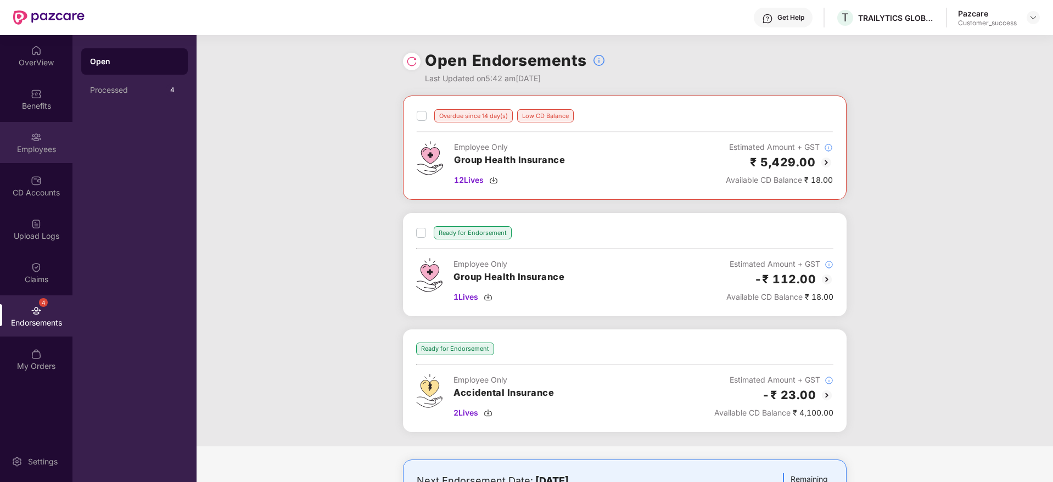
click at [50, 142] on div "Employees" at bounding box center [36, 142] width 72 height 41
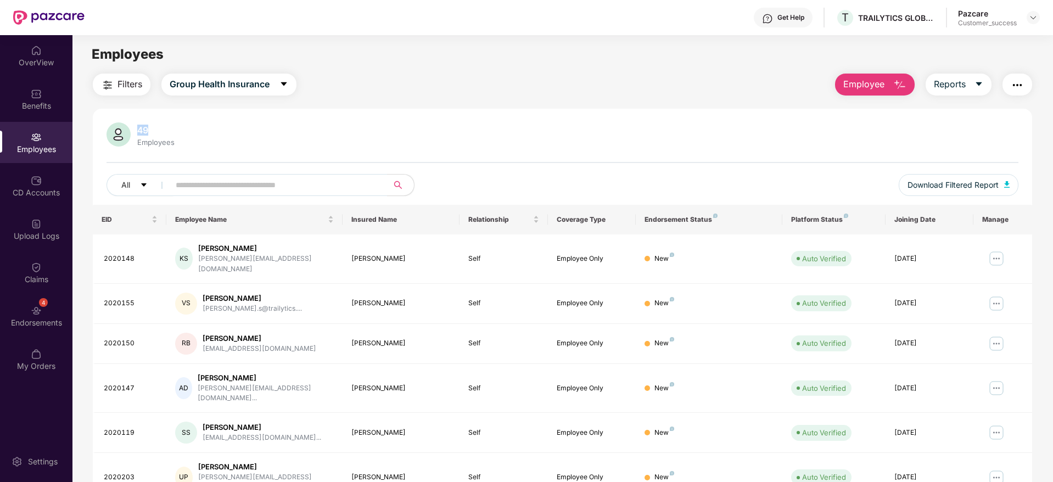
drag, startPoint x: 138, startPoint y: 128, endPoint x: 176, endPoint y: 133, distance: 38.8
click at [176, 133] on div "49" at bounding box center [156, 130] width 42 height 11
drag, startPoint x: 183, startPoint y: 143, endPoint x: 110, endPoint y: 115, distance: 78.2
click at [110, 115] on div "49 Employees All Download Filtered Report EID Employee Name Insured Name Relati…" at bounding box center [562, 419] width 939 height 621
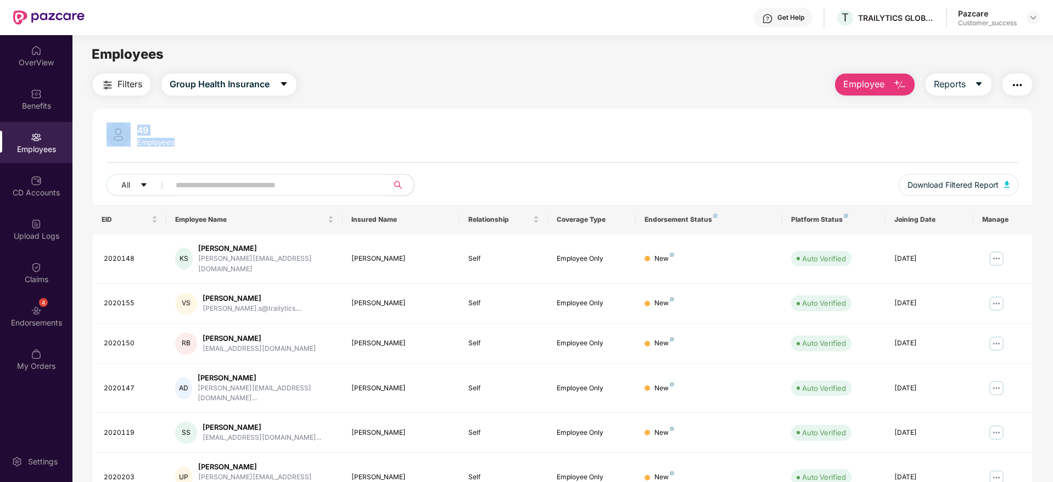
click at [110, 115] on div "49 Employees All Download Filtered Report EID Employee Name Insured Name Relati…" at bounding box center [562, 419] width 939 height 621
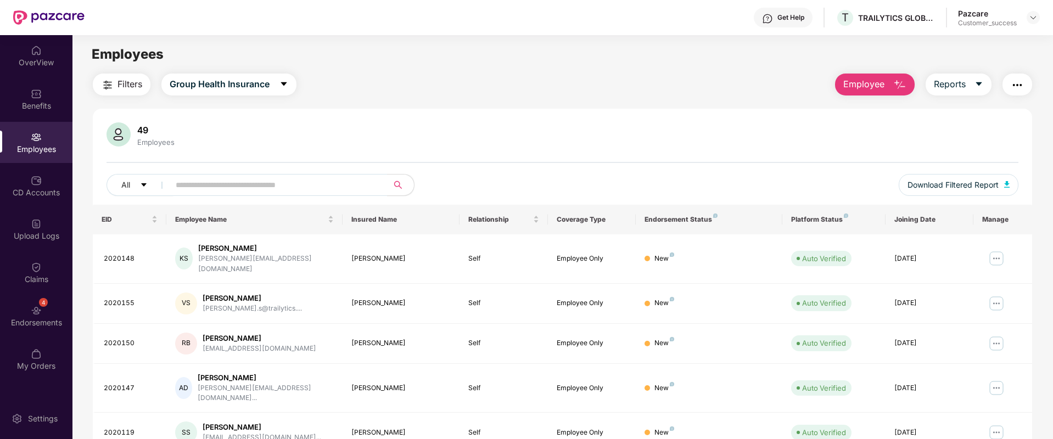
click at [407, 103] on div "Filters Group Health Insurance Employee Reports 49 Employees All Download Filte…" at bounding box center [562, 402] width 939 height 656
click at [949, 82] on span "Reports" at bounding box center [950, 84] width 32 height 14
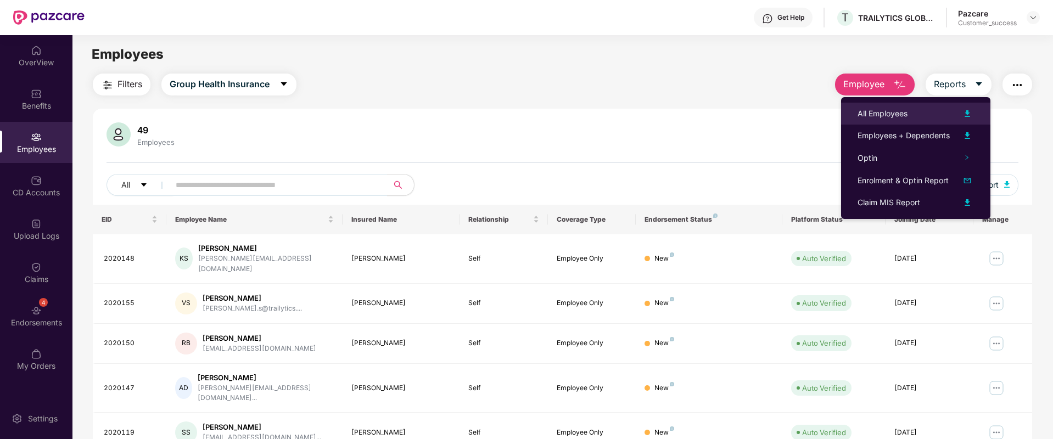
click at [886, 119] on div "All Employees" at bounding box center [883, 114] width 50 height 12
